Goal: Task Accomplishment & Management: Use online tool/utility

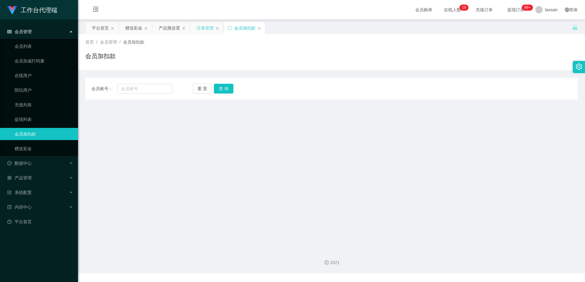
click at [204, 28] on div "注单管理" at bounding box center [205, 28] width 17 height 12
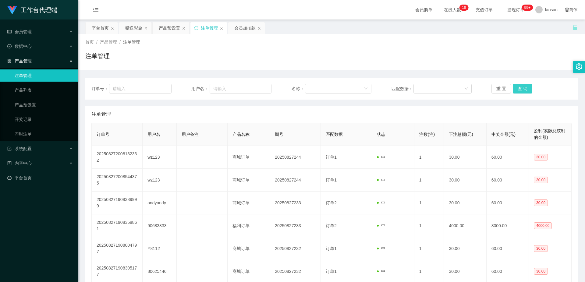
click at [526, 86] on button "查 询" at bounding box center [523, 89] width 20 height 10
click at [166, 28] on div "产品预设置" at bounding box center [169, 28] width 21 height 12
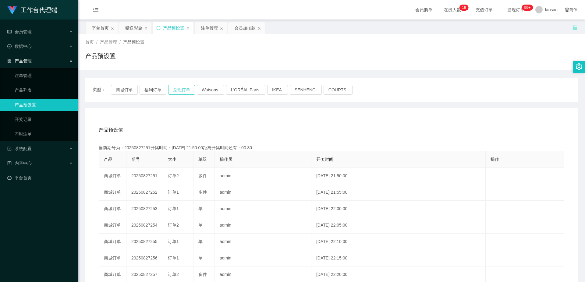
click at [186, 89] on button "兑现订单" at bounding box center [181, 90] width 27 height 10
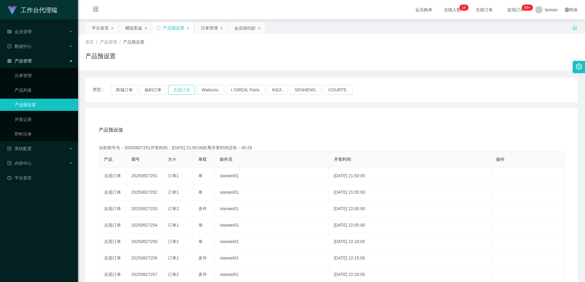
click at [185, 89] on button "兑现订单" at bounding box center [181, 90] width 27 height 10
click at [187, 90] on button "兑现订单" at bounding box center [181, 90] width 27 height 10
click at [184, 89] on button "兑现订单" at bounding box center [181, 90] width 27 height 10
click at [243, 30] on div "会员加扣款" at bounding box center [244, 28] width 21 height 12
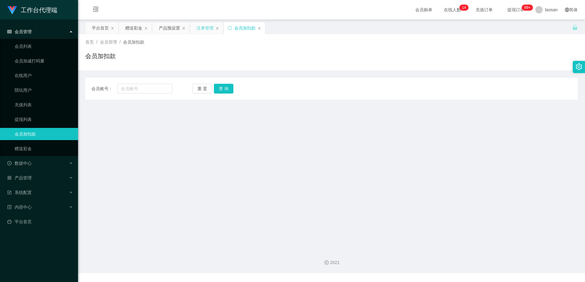
click at [200, 29] on div "注单管理" at bounding box center [205, 28] width 17 height 12
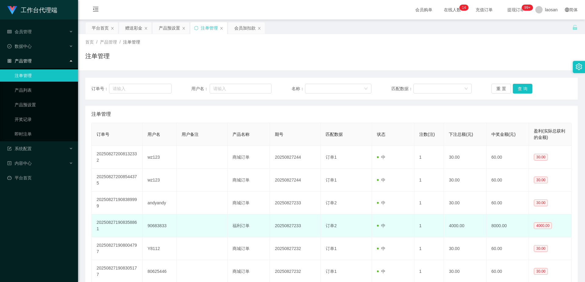
click at [155, 227] on td "90683833" at bounding box center [160, 226] width 34 height 23
copy td "90683833"
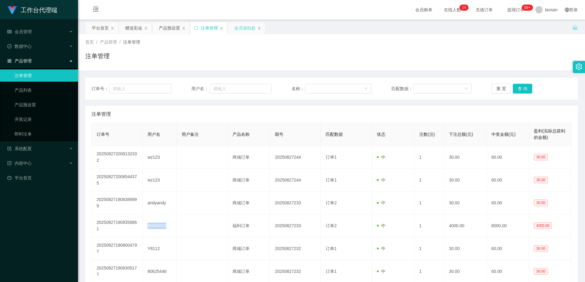
click at [245, 29] on div "会员加扣款" at bounding box center [244, 28] width 21 height 12
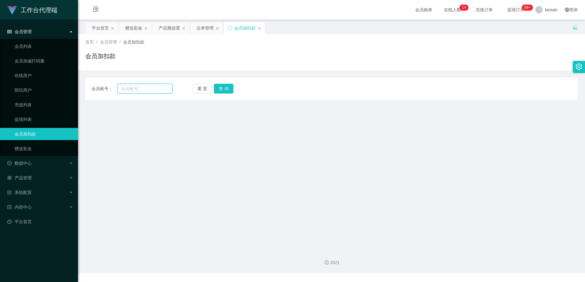
click at [151, 91] on input "text" at bounding box center [144, 89] width 55 height 10
paste input "90683833"
type input "90683833"
click at [221, 88] on button "查 询" at bounding box center [224, 89] width 20 height 10
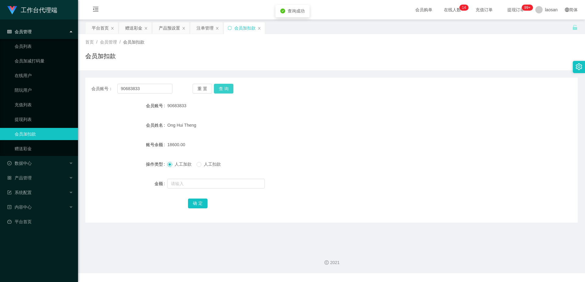
click at [221, 88] on button "查 询" at bounding box center [224, 89] width 20 height 10
click at [222, 91] on button "查 询" at bounding box center [224, 89] width 20 height 10
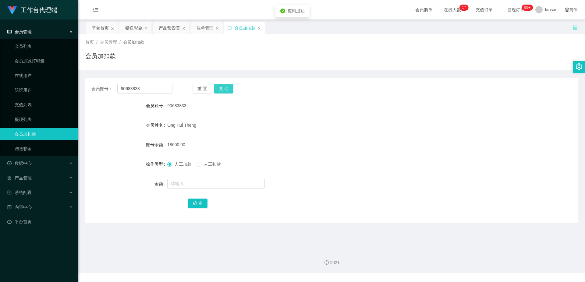
click at [222, 91] on button "查 询" at bounding box center [224, 89] width 20 height 10
click at [204, 28] on div "注单管理" at bounding box center [205, 28] width 17 height 12
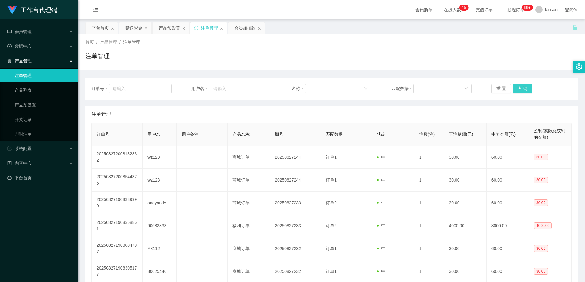
click at [518, 87] on button "查 询" at bounding box center [523, 89] width 20 height 10
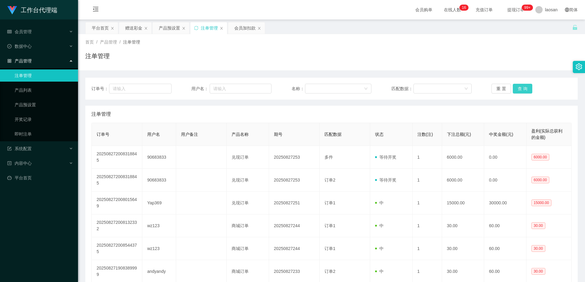
click at [518, 87] on button "查 询" at bounding box center [523, 89] width 20 height 10
click at [518, 87] on div "重 置 查 询" at bounding box center [532, 89] width 80 height 10
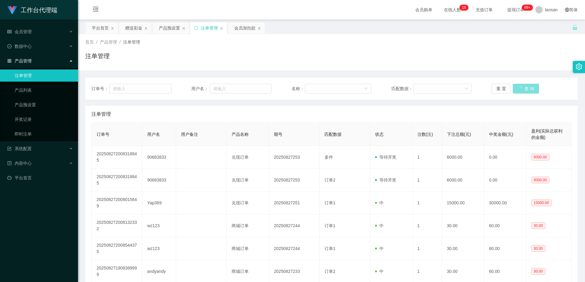
click at [518, 87] on div "重 置 查 询" at bounding box center [532, 89] width 80 height 10
click at [518, 87] on button "查 询" at bounding box center [523, 89] width 20 height 10
click at [518, 87] on button "查 询" at bounding box center [526, 89] width 26 height 10
click at [518, 87] on div "重 置 查 询" at bounding box center [532, 89] width 80 height 10
click at [518, 87] on button "查 询" at bounding box center [523, 89] width 20 height 10
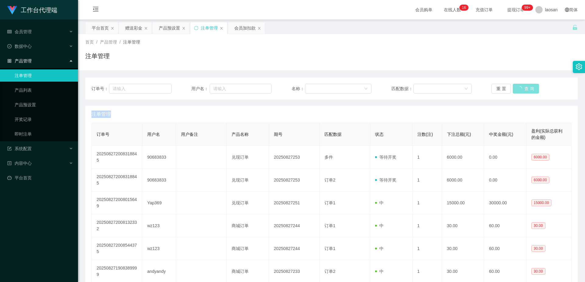
click at [518, 87] on div "重 置 查 询" at bounding box center [532, 89] width 80 height 10
click at [518, 87] on button "查 询" at bounding box center [523, 89] width 20 height 10
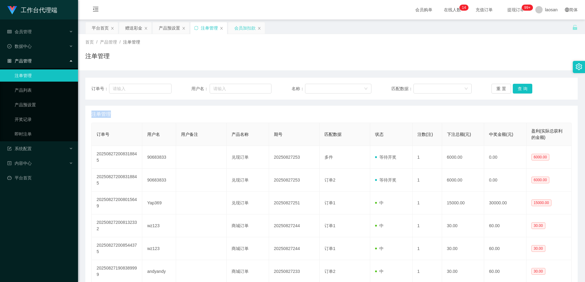
click at [243, 29] on div "会员加扣款" at bounding box center [244, 28] width 21 height 12
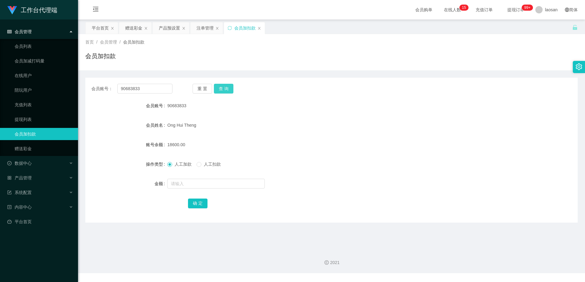
click at [227, 88] on button "查 询" at bounding box center [224, 89] width 20 height 10
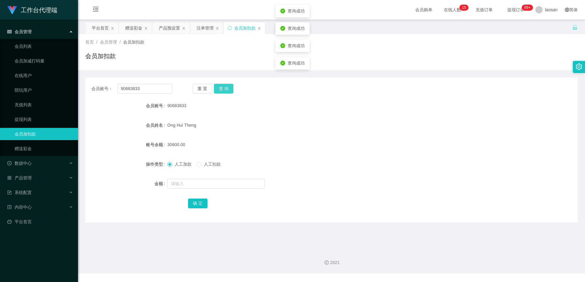
click at [227, 88] on button "查 询" at bounding box center [224, 89] width 20 height 10
click at [227, 88] on button "查 询" at bounding box center [227, 89] width 26 height 10
click at [227, 88] on button "查 询" at bounding box center [224, 89] width 20 height 10
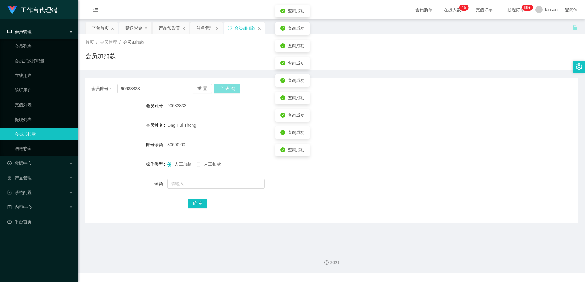
click at [227, 88] on button "查 询" at bounding box center [227, 89] width 26 height 10
click at [227, 88] on button "查 询" at bounding box center [224, 89] width 20 height 10
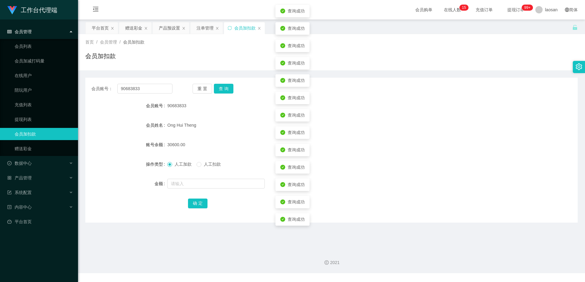
click at [427, 94] on div "会员账号： 90683833 重 置 查 询 会员账号 90683833 会员姓名 [PERSON_NAME] Theng 账号余额 30600.00 操作类…" at bounding box center [331, 150] width 493 height 145
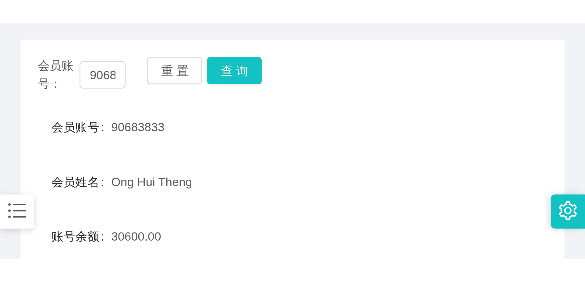
scroll to position [61, 0]
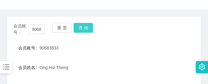
click at [87, 27] on button "查 询" at bounding box center [84, 28] width 20 height 10
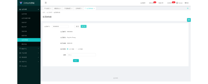
scroll to position [0, 0]
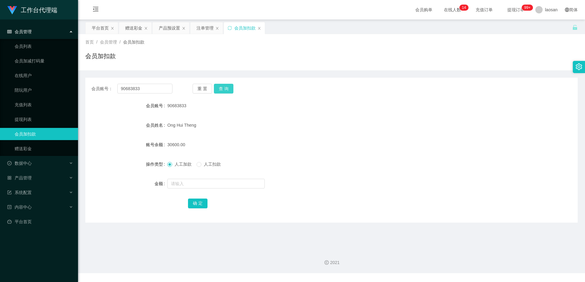
click at [226, 87] on button "查 询" at bounding box center [224, 89] width 20 height 10
click at [226, 87] on div "重 置 查 询" at bounding box center [233, 89] width 81 height 10
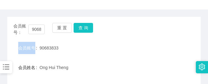
scroll to position [122, 0]
